Goal: Task Accomplishment & Management: Manage account settings

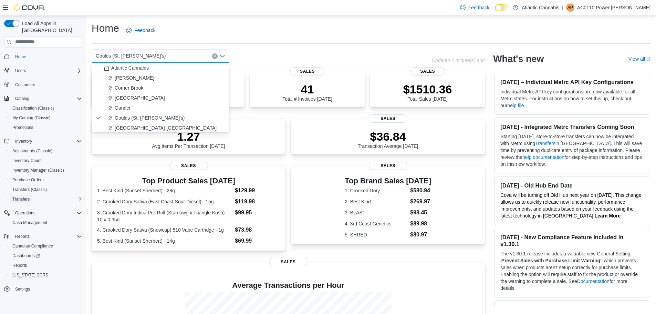
click at [27, 196] on span "Transfers" at bounding box center [20, 199] width 17 height 6
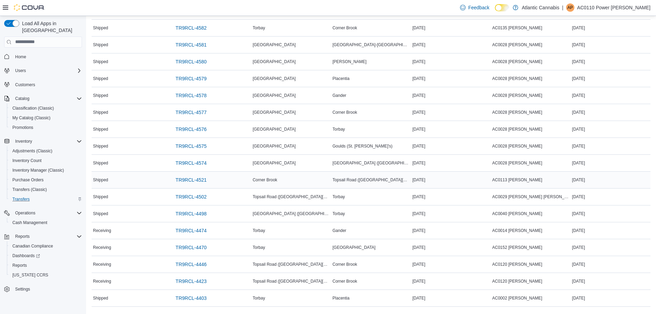
scroll to position [454, 0]
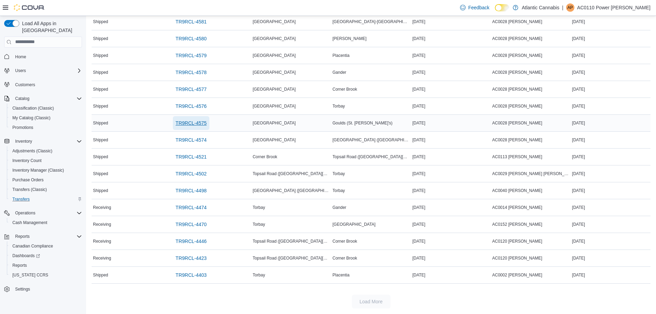
click at [188, 123] on span "TR9RCL-4575" at bounding box center [191, 122] width 31 height 7
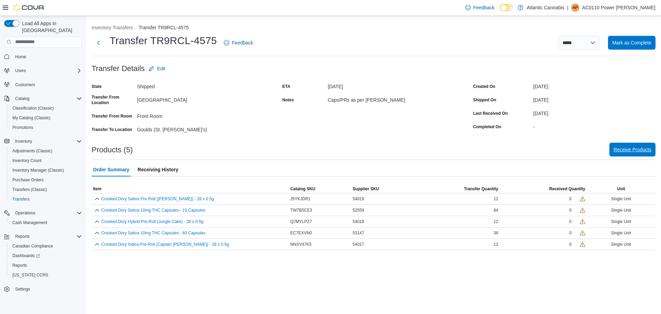
click at [634, 152] on span "Receive Products" at bounding box center [632, 149] width 38 height 7
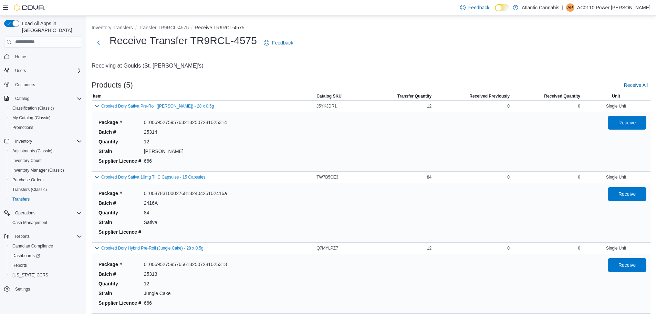
click at [633, 125] on span "Receive" at bounding box center [627, 122] width 18 height 7
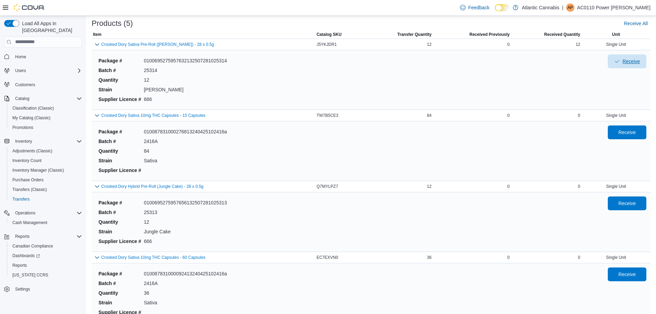
scroll to position [69, 0]
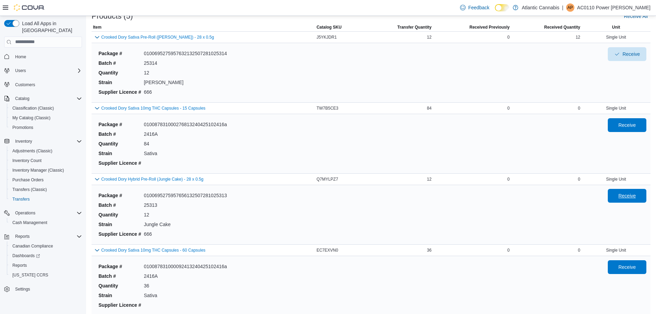
click at [632, 200] on span "Receive" at bounding box center [627, 196] width 30 height 14
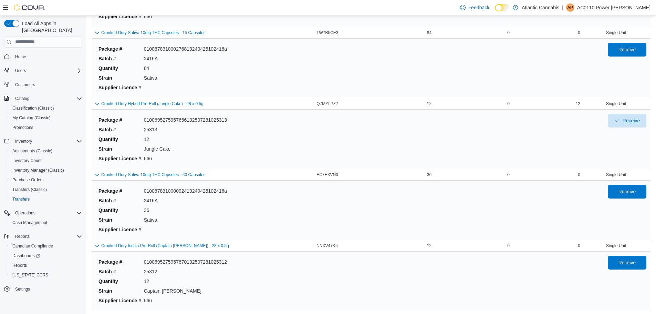
scroll to position [168, 0]
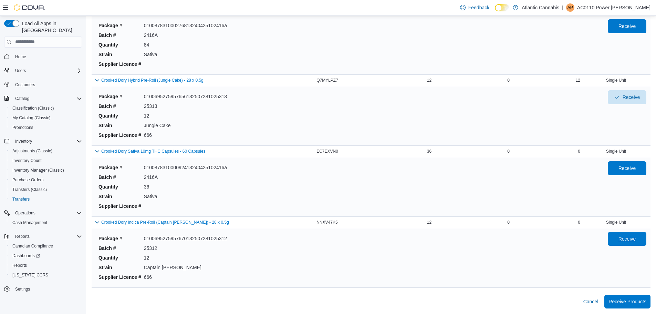
click at [630, 244] on span "Receive" at bounding box center [627, 239] width 30 height 14
click at [623, 25] on span "Receive" at bounding box center [627, 25] width 18 height 7
click at [629, 172] on span "Receive" at bounding box center [627, 168] width 30 height 14
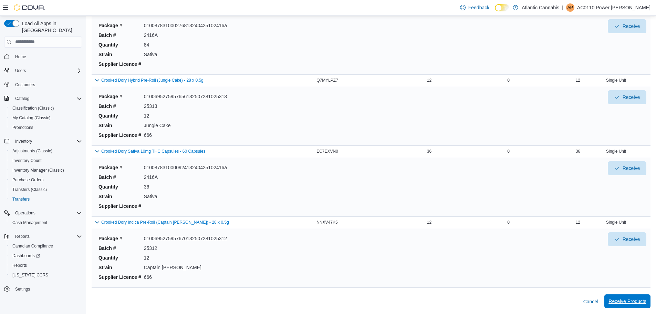
click at [634, 301] on span "Receive Products" at bounding box center [627, 300] width 38 height 7
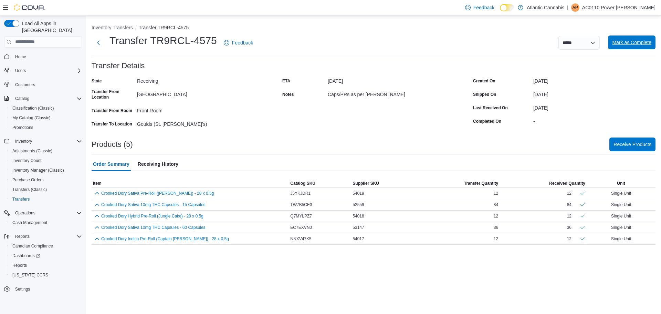
click at [639, 42] on span "Mark as Complete" at bounding box center [631, 42] width 39 height 7
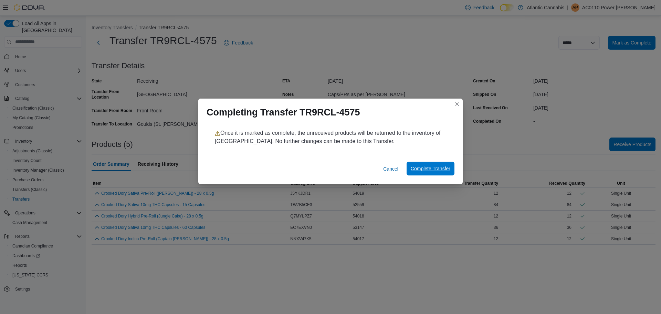
click at [437, 168] on span "Complete Transfer" at bounding box center [431, 168] width 40 height 7
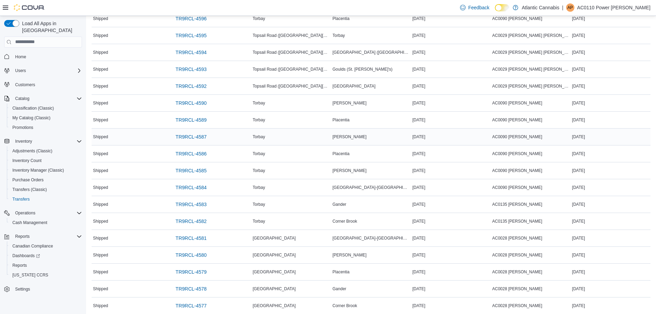
scroll to position [197, 0]
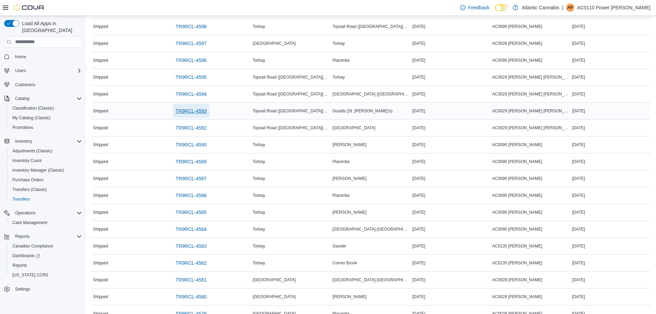
click at [192, 111] on span "TR9RCL-4593" at bounding box center [191, 110] width 31 height 7
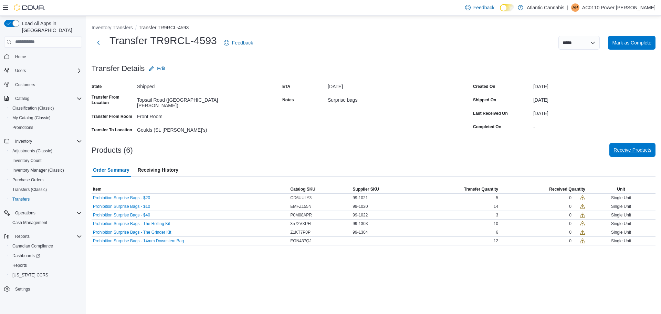
click at [625, 151] on span "Receive Products" at bounding box center [632, 149] width 38 height 7
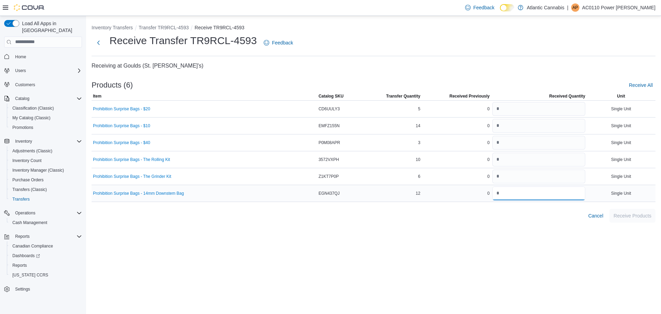
click at [526, 194] on input "number" at bounding box center [538, 193] width 93 height 14
type input "**"
click at [527, 176] on input "number" at bounding box center [538, 176] width 93 height 14
click at [502, 124] on input "number" at bounding box center [538, 126] width 93 height 14
type input "**"
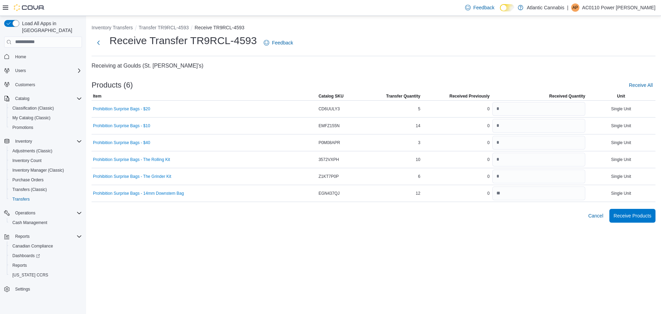
click at [424, 257] on div "Inventory Transfers Transfer TR9RCL-4593 Receive TR9RCL-4593 Receive Transfer T…" at bounding box center [373, 165] width 575 height 298
click at [513, 179] on input "number" at bounding box center [538, 176] width 93 height 14
type input "*"
click at [524, 261] on div "Inventory Transfers Transfer TR9RCL-4593 Receive TR9RCL-4593 Receive Transfer T…" at bounding box center [373, 165] width 575 height 298
click at [539, 161] on input "number" at bounding box center [538, 160] width 93 height 14
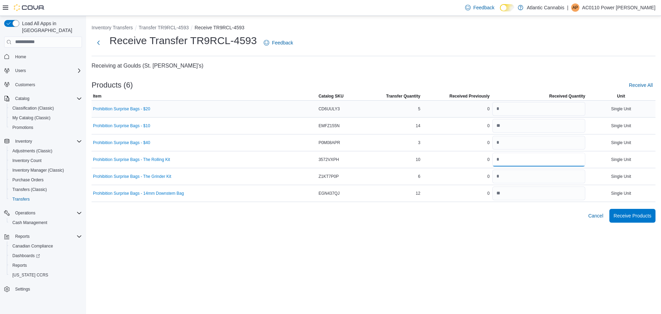
type input "**"
click at [494, 109] on input "number" at bounding box center [538, 109] width 93 height 14
click at [512, 146] on input "number" at bounding box center [538, 143] width 93 height 14
type input "*"
click at [501, 113] on input "number" at bounding box center [538, 109] width 93 height 14
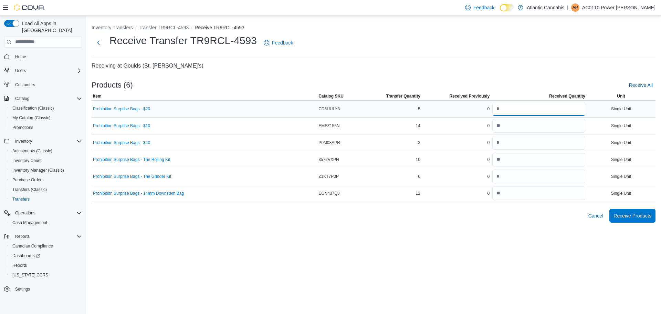
click at [503, 110] on input "number" at bounding box center [538, 109] width 93 height 14
type input "*"
click at [637, 214] on span "Receive Products" at bounding box center [632, 215] width 38 height 7
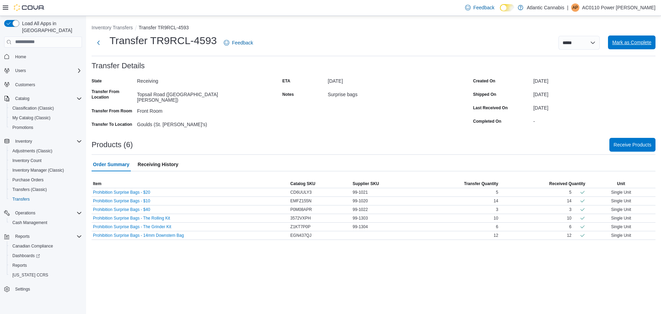
click at [625, 46] on span "Mark as Complete" at bounding box center [631, 42] width 39 height 14
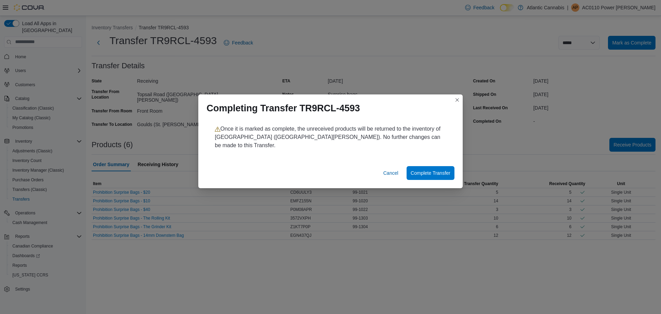
click at [496, 47] on div "Completing Transfer TR9RCL-4593 Once it is marked as complete, the unreceived p…" at bounding box center [330, 157] width 661 height 314
click at [444, 169] on span "Complete Transfer" at bounding box center [431, 172] width 40 height 7
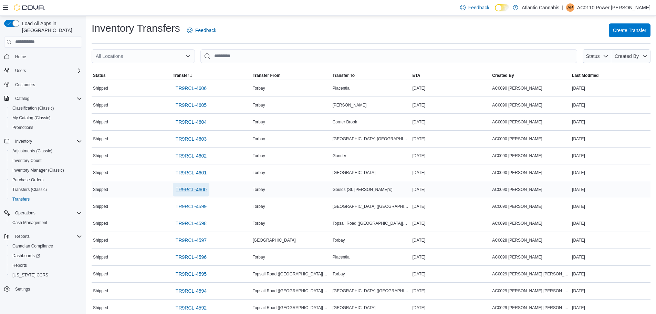
click at [203, 192] on span "TR9RCL-4600" at bounding box center [191, 189] width 31 height 7
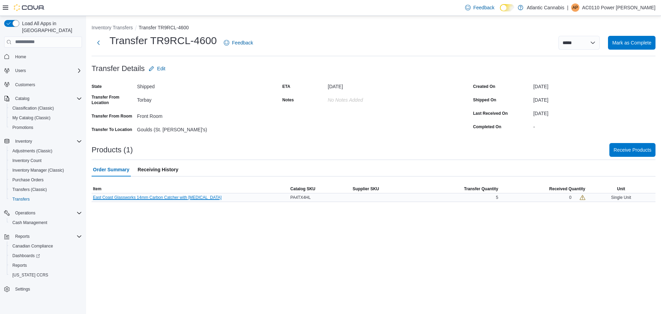
click at [190, 197] on button "East Coast Glassworks 14mm Carbon Catcher with Active Carbon" at bounding box center [157, 197] width 129 height 5
click at [19, 54] on span "Home" at bounding box center [20, 57] width 11 height 6
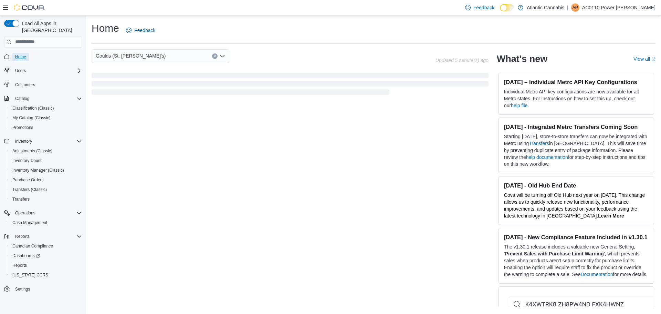
click at [22, 54] on span "Home" at bounding box center [20, 57] width 11 height 6
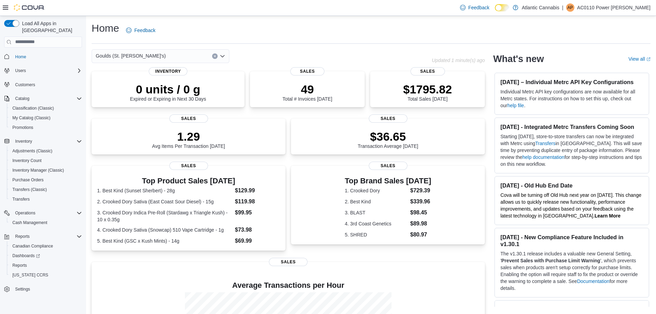
click at [223, 56] on icon "Open list of options" at bounding box center [222, 56] width 4 height 2
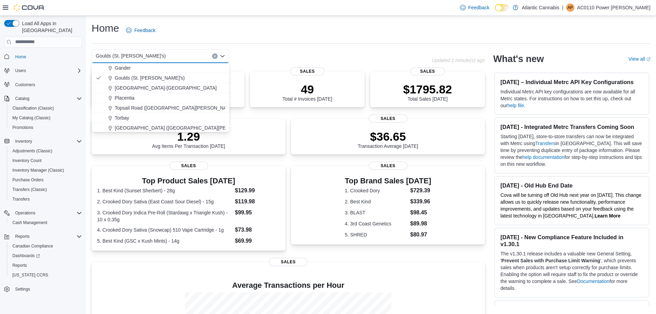
scroll to position [41, 0]
click at [138, 125] on span "Water Street (St. John's)" at bounding box center [187, 126] width 145 height 7
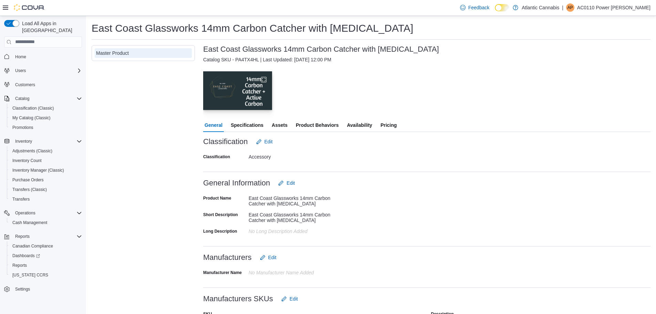
click at [237, 91] on img "button" at bounding box center [237, 90] width 69 height 39
